Goal: Task Accomplishment & Management: Manage account settings

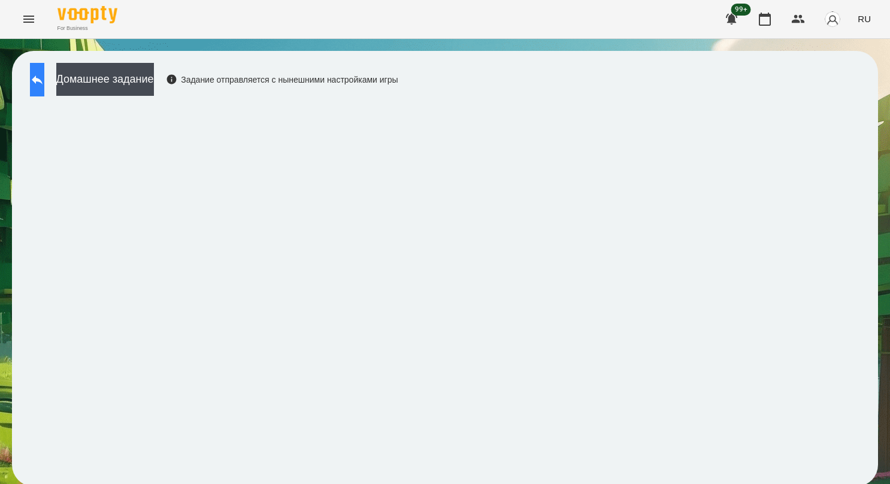
click at [44, 83] on icon at bounding box center [37, 79] width 14 height 14
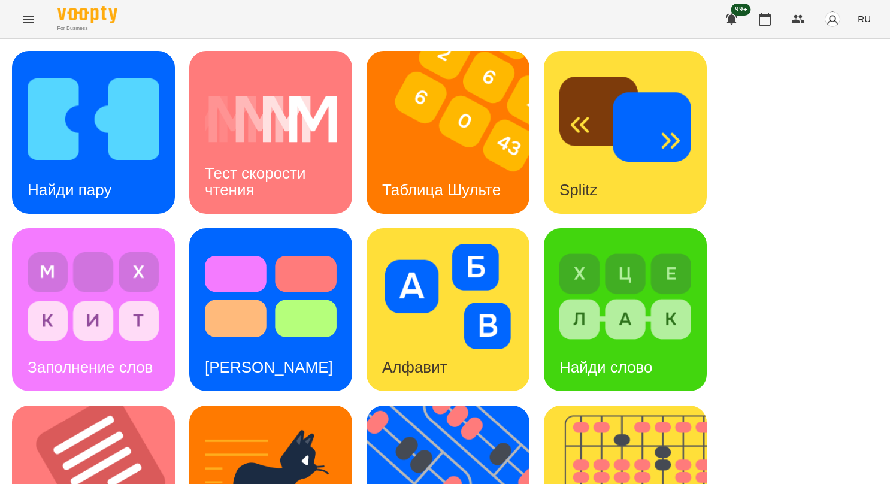
scroll to position [120, 0]
click at [428, 405] on img at bounding box center [455, 486] width 178 height 163
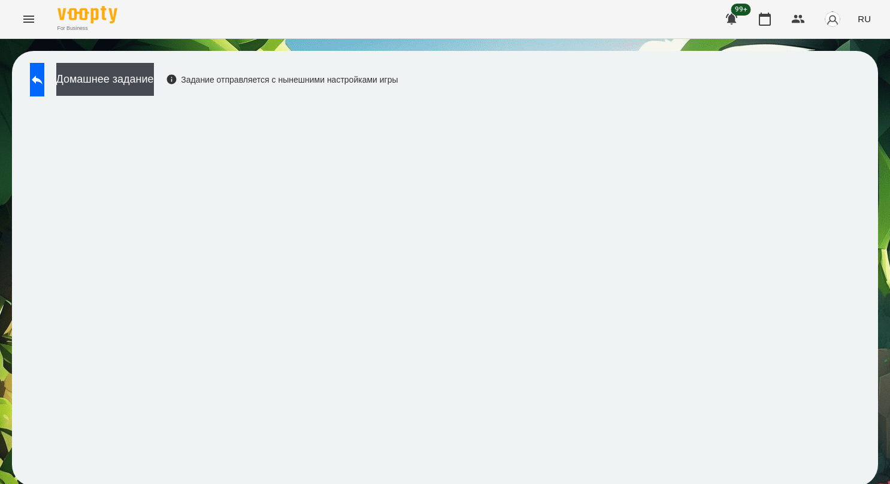
click at [866, 18] on span "RU" at bounding box center [863, 19] width 13 height 13
click at [827, 66] on div "Українська" at bounding box center [841, 68] width 61 height 22
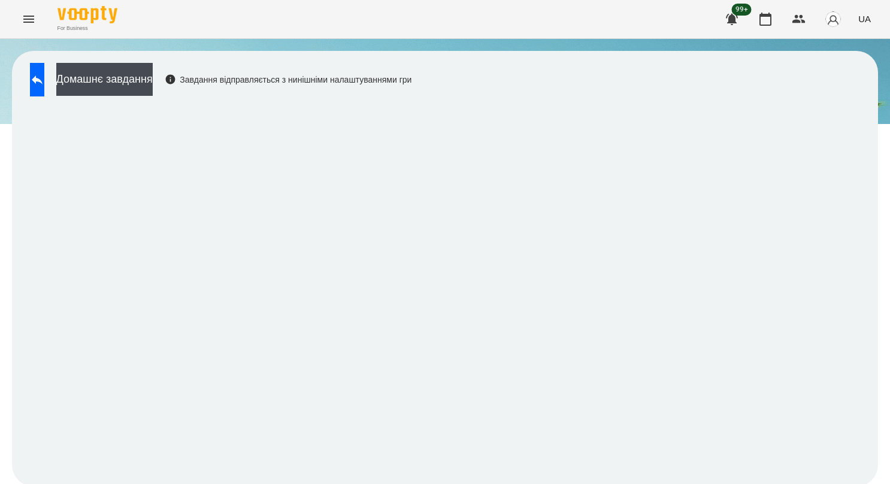
scroll to position [2, 0]
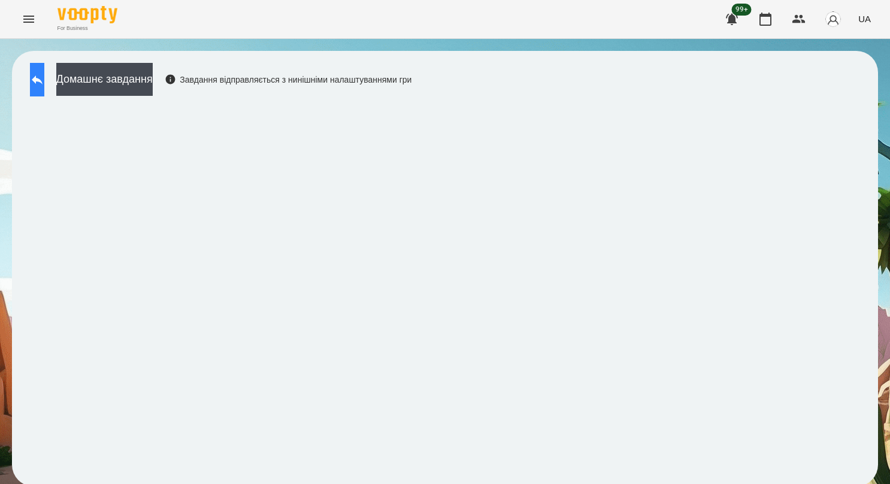
click at [44, 72] on icon at bounding box center [37, 79] width 14 height 14
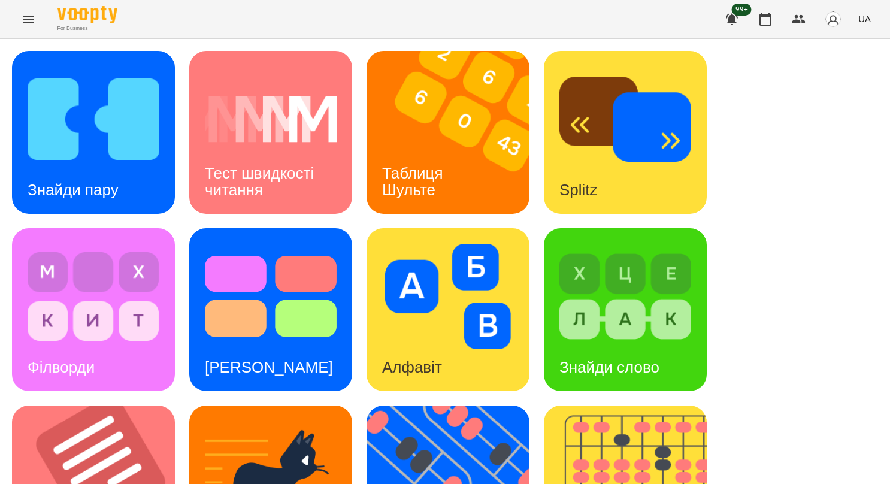
scroll to position [302, 0]
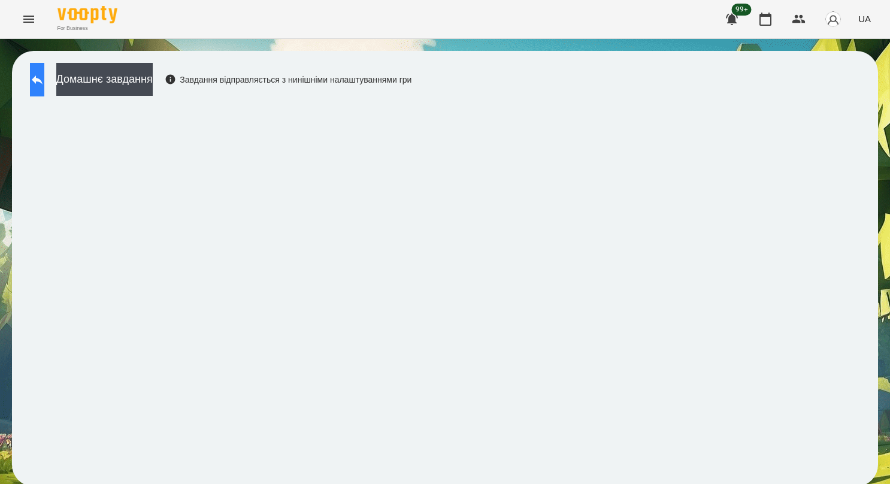
click at [44, 86] on icon at bounding box center [37, 79] width 14 height 14
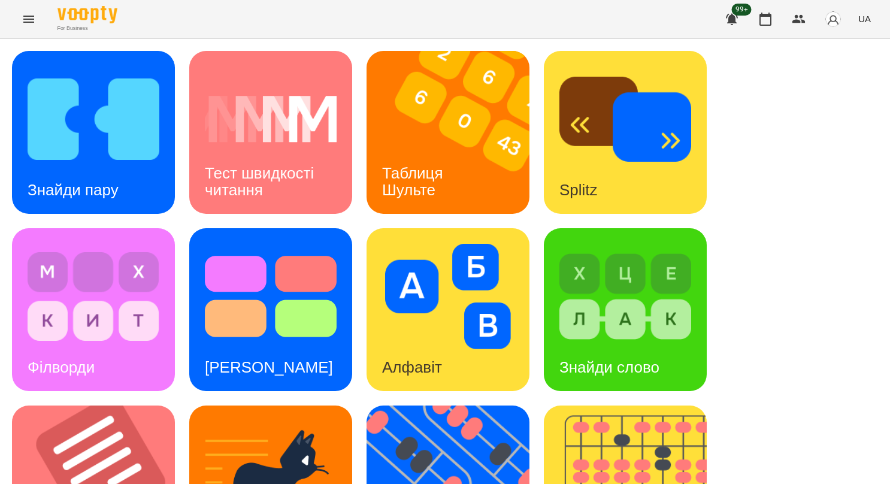
scroll to position [450, 0]
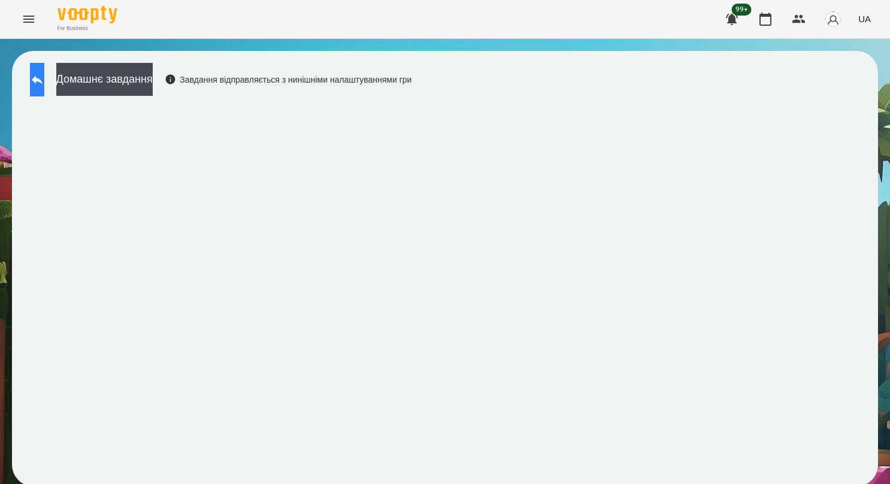
click at [40, 78] on button at bounding box center [37, 80] width 14 height 34
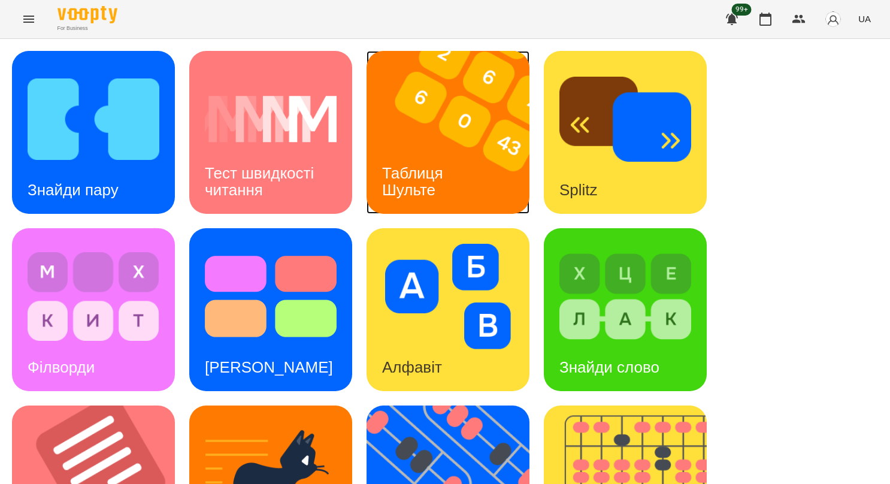
click at [451, 170] on div "Таблиця Шульте" at bounding box center [414, 182] width 96 height 64
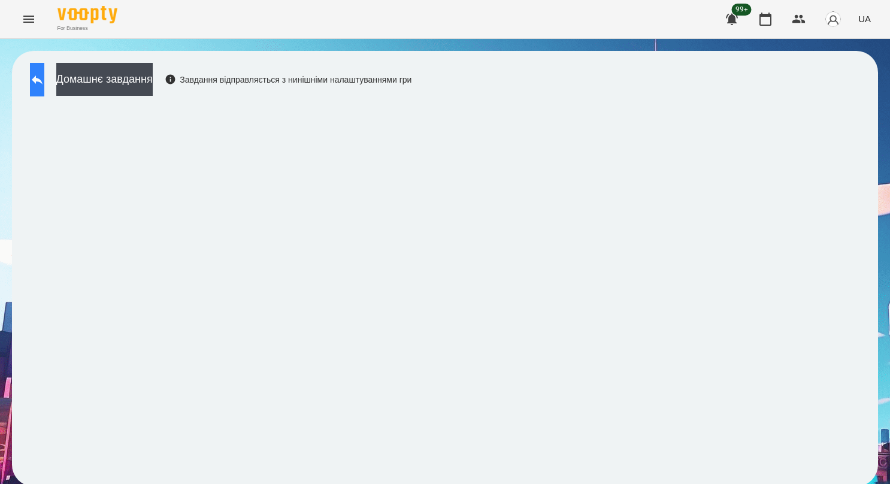
click at [44, 80] on button at bounding box center [37, 80] width 14 height 34
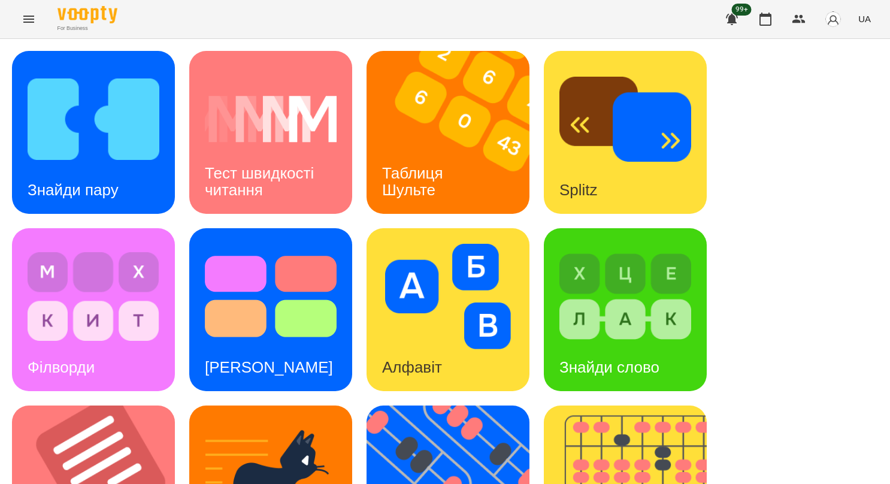
scroll to position [299, 0]
click at [430, 405] on img at bounding box center [455, 486] width 178 height 163
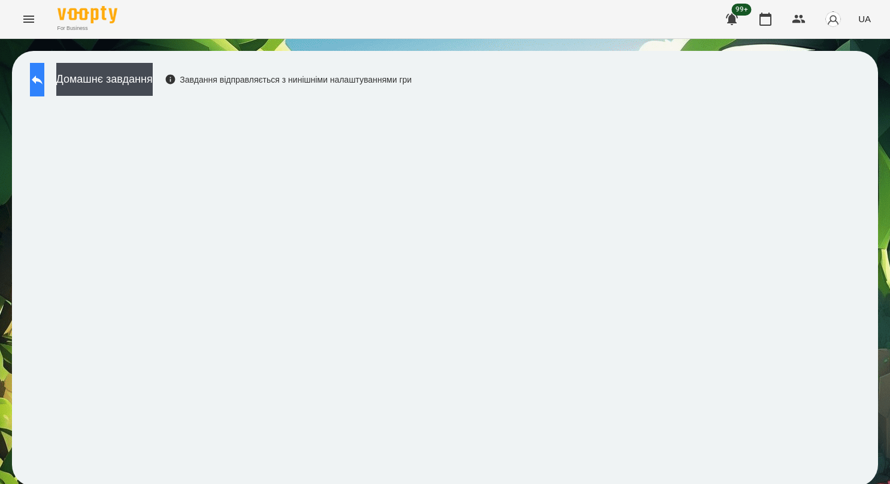
click at [44, 75] on button at bounding box center [37, 80] width 14 height 34
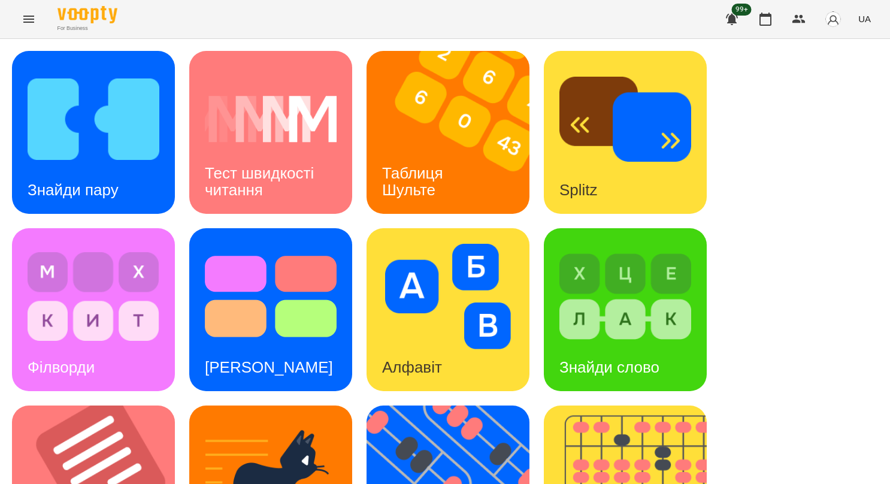
scroll to position [450, 0]
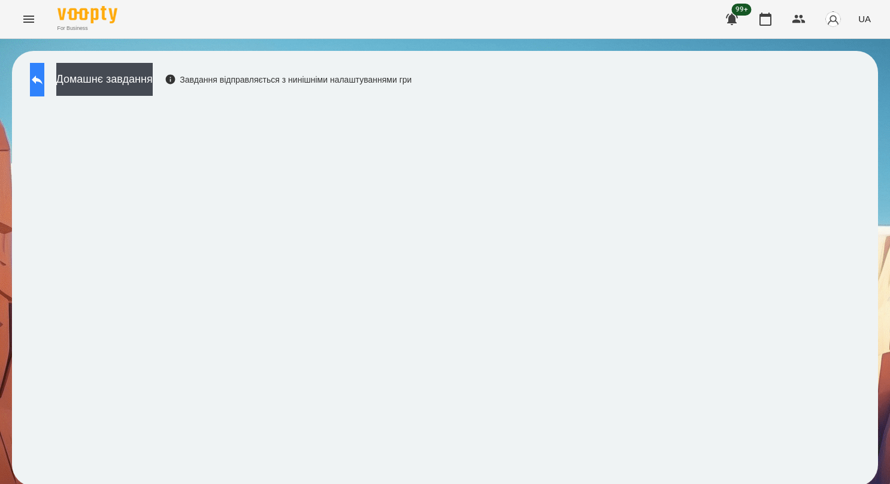
click at [43, 81] on icon at bounding box center [37, 79] width 11 height 9
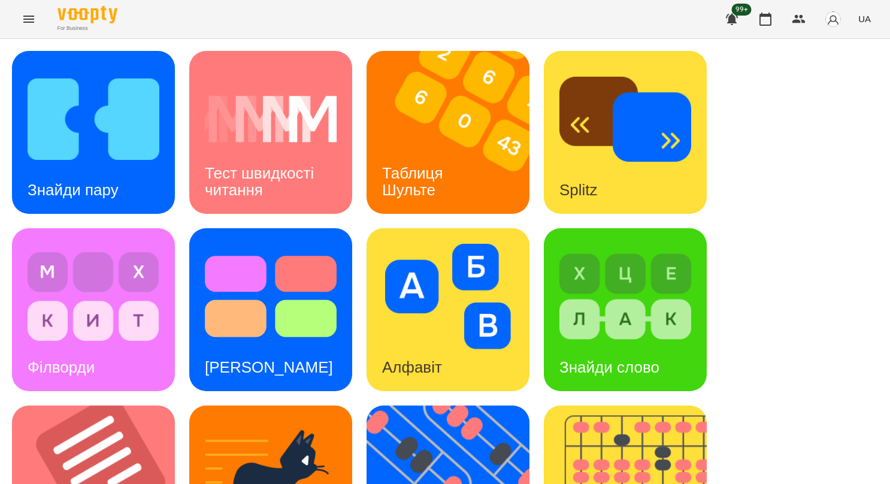
scroll to position [450, 0]
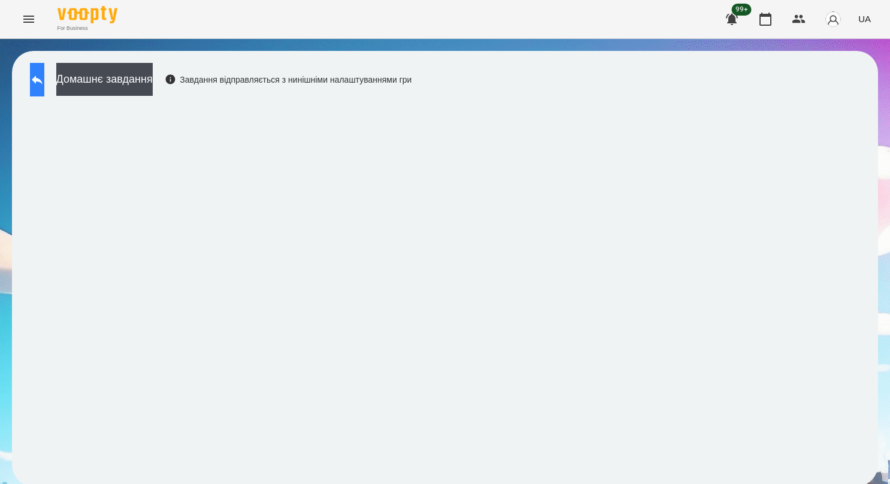
click at [44, 84] on icon at bounding box center [37, 79] width 14 height 14
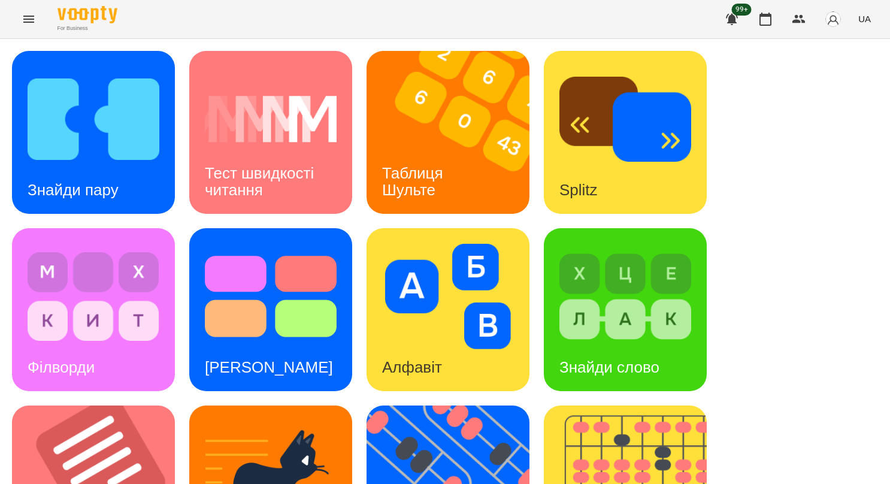
scroll to position [450, 0]
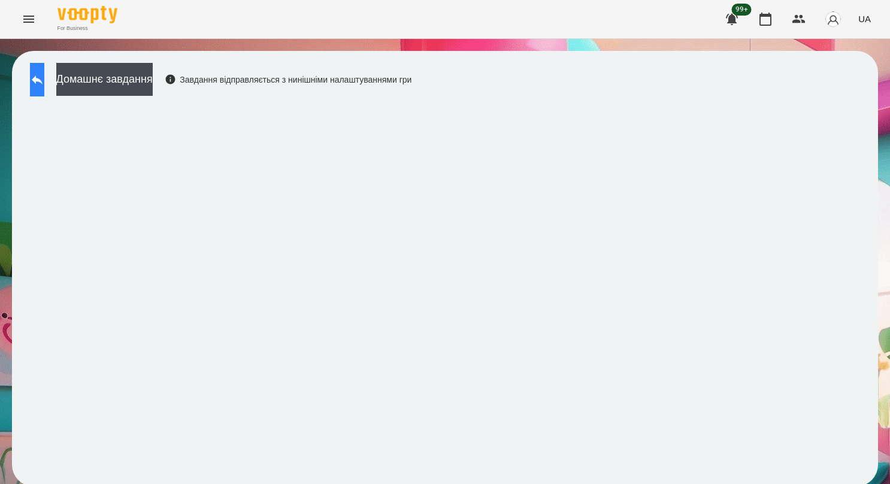
click at [44, 91] on button at bounding box center [37, 80] width 14 height 34
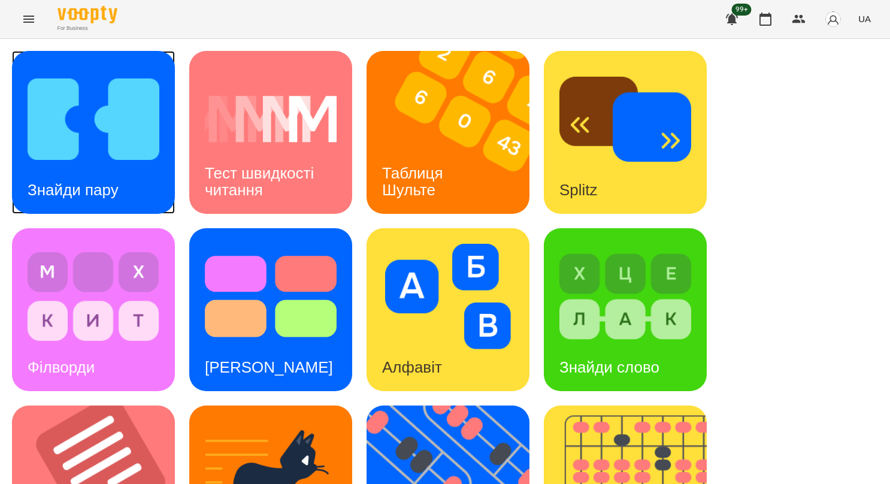
click at [148, 134] on img at bounding box center [94, 118] width 132 height 105
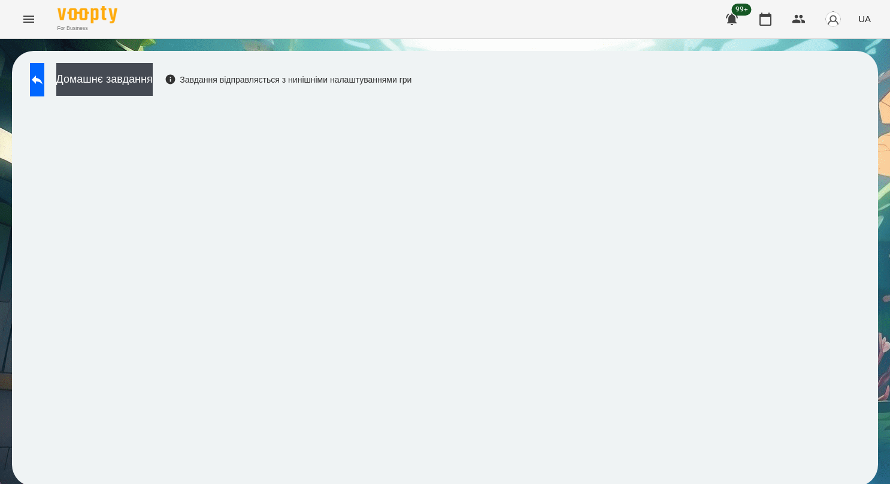
click at [32, 23] on icon "Menu" at bounding box center [29, 19] width 14 height 14
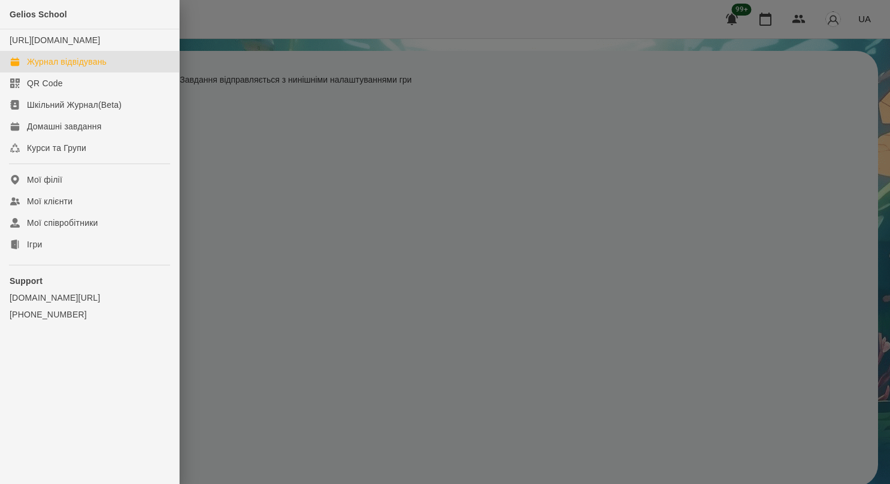
click at [47, 68] on div "Журнал відвідувань" at bounding box center [67, 62] width 80 height 12
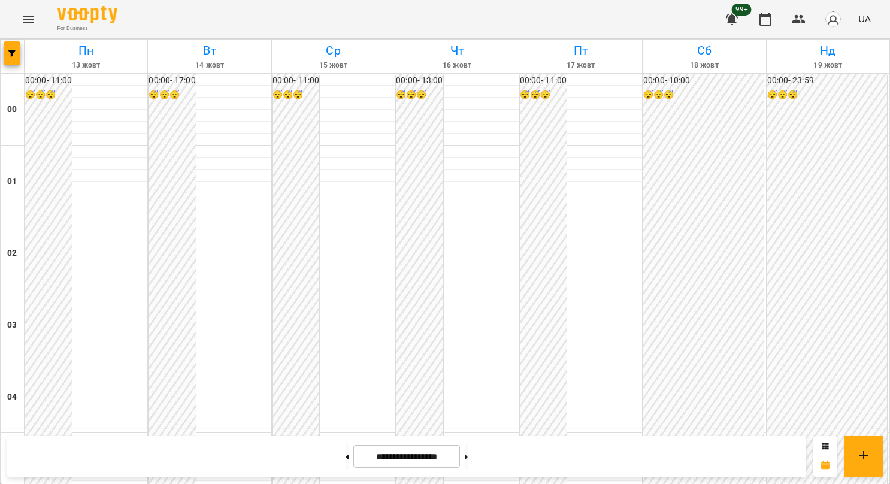
scroll to position [1138, 0]
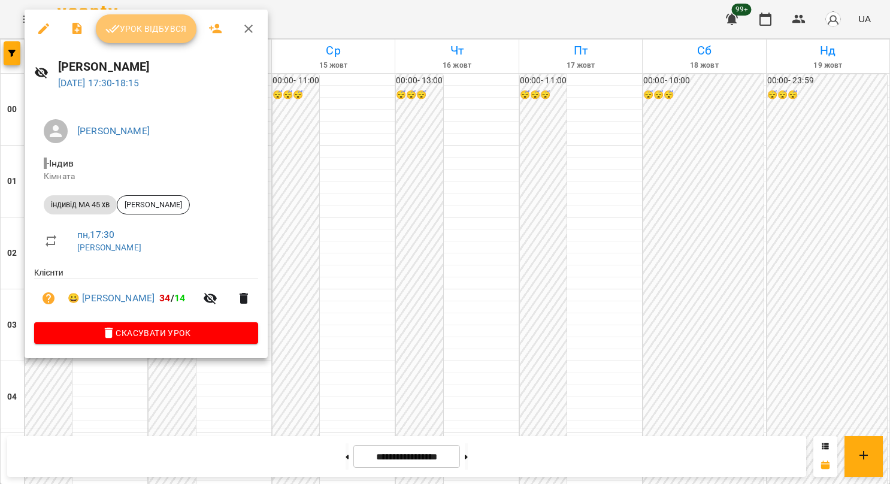
click at [152, 29] on span "Урок відбувся" at bounding box center [145, 29] width 81 height 14
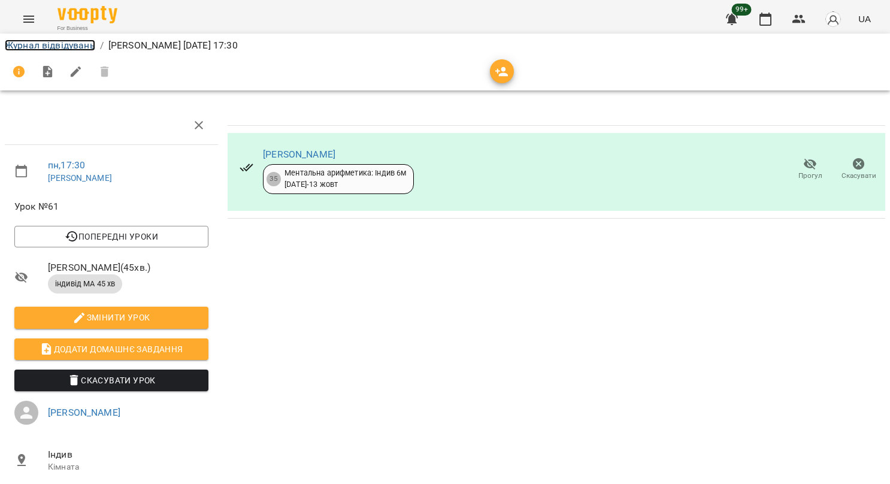
click at [49, 47] on link "Журнал відвідувань" at bounding box center [50, 45] width 90 height 11
